Goal: Information Seeking & Learning: Understand process/instructions

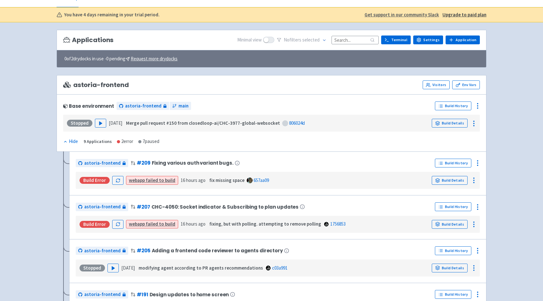
scroll to position [35, 0]
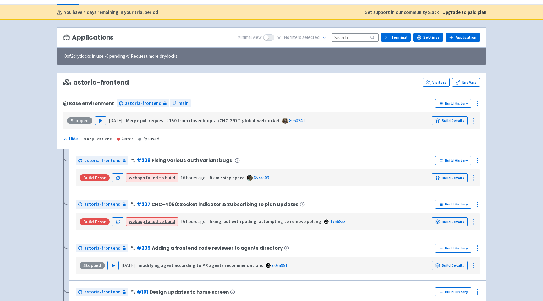
click at [145, 179] on link "webapp failed to build" at bounding box center [152, 178] width 47 height 6
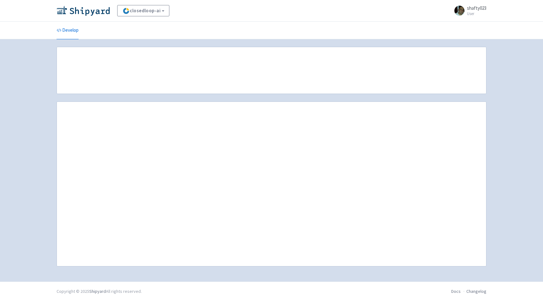
scroll to position [35, 0]
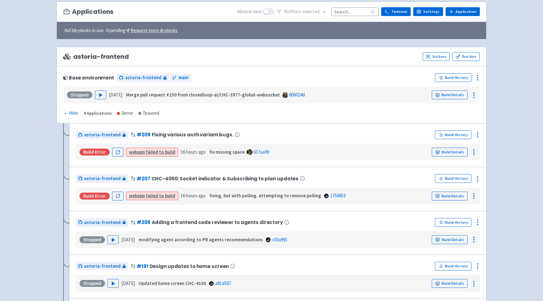
scroll to position [66, 0]
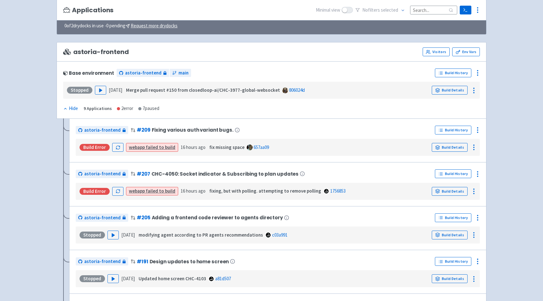
click at [140, 150] on strong "webapp" at bounding box center [137, 147] width 16 height 6
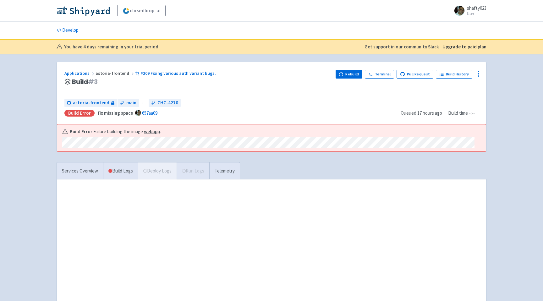
click at [140, 150] on div "Build Error Failure building the image webapp ." at bounding box center [271, 137] width 429 height 27
click at [515, 93] on div "closedloop-ai shafty023 User Profile Sign out Develop" at bounding box center [271, 160] width 543 height 321
click at [413, 47] on u "Get support in our community Slack" at bounding box center [402, 47] width 74 height 6
click at [378, 76] on link "Terminal" at bounding box center [379, 74] width 29 height 9
